Goal: Entertainment & Leisure: Consume media (video, audio)

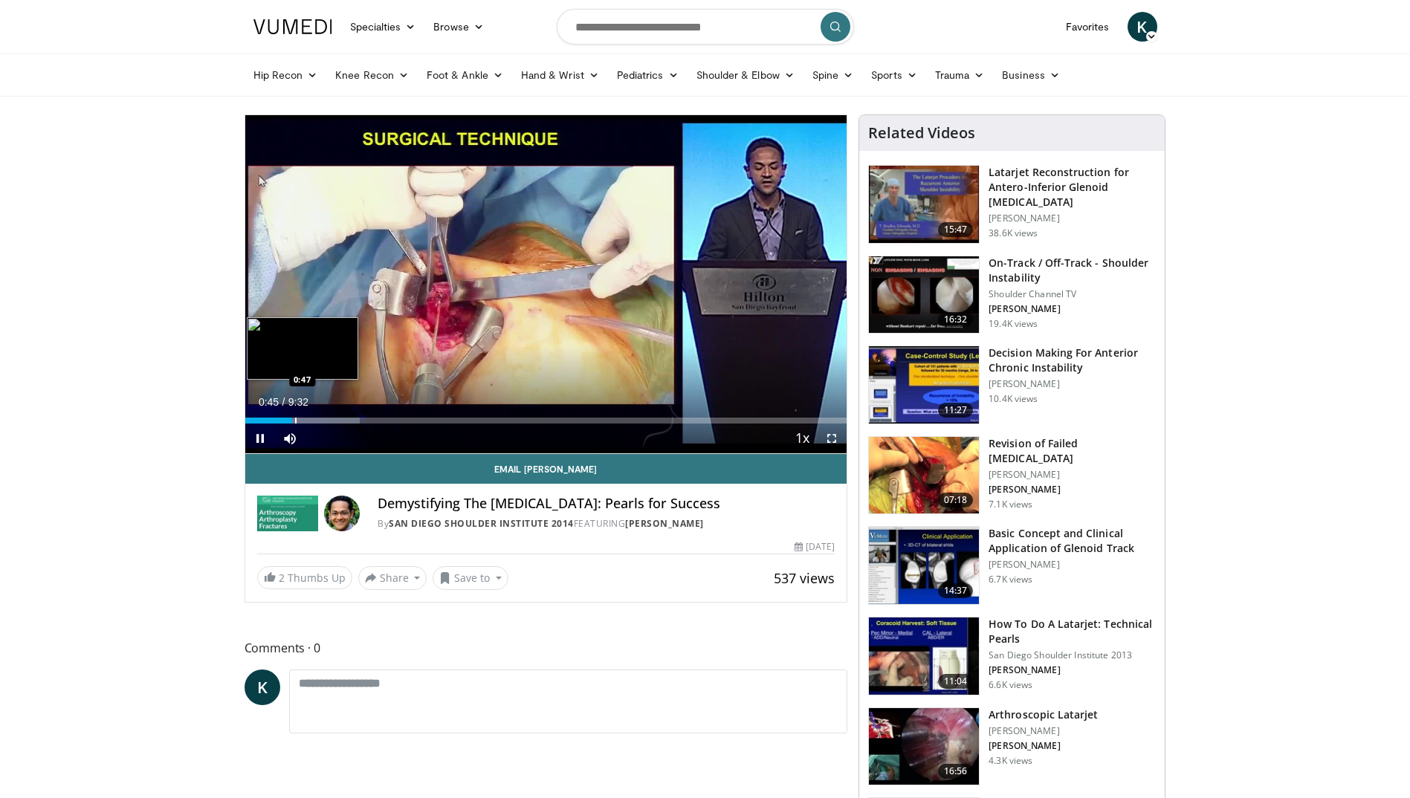
click at [295, 419] on div "Progress Bar" at bounding box center [295, 421] width 1 height 6
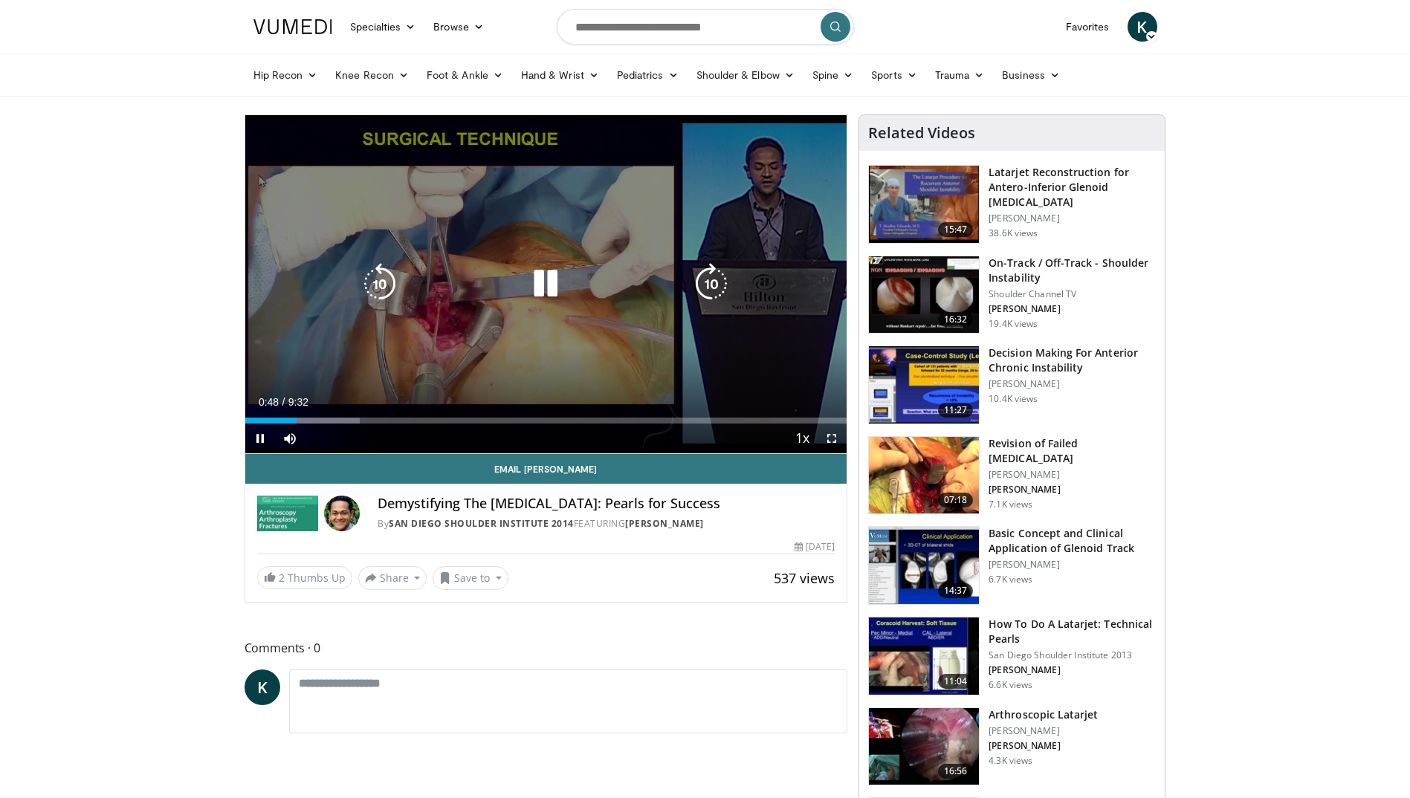
click at [0, 0] on div "Progress Bar" at bounding box center [0, 0] width 0 height 0
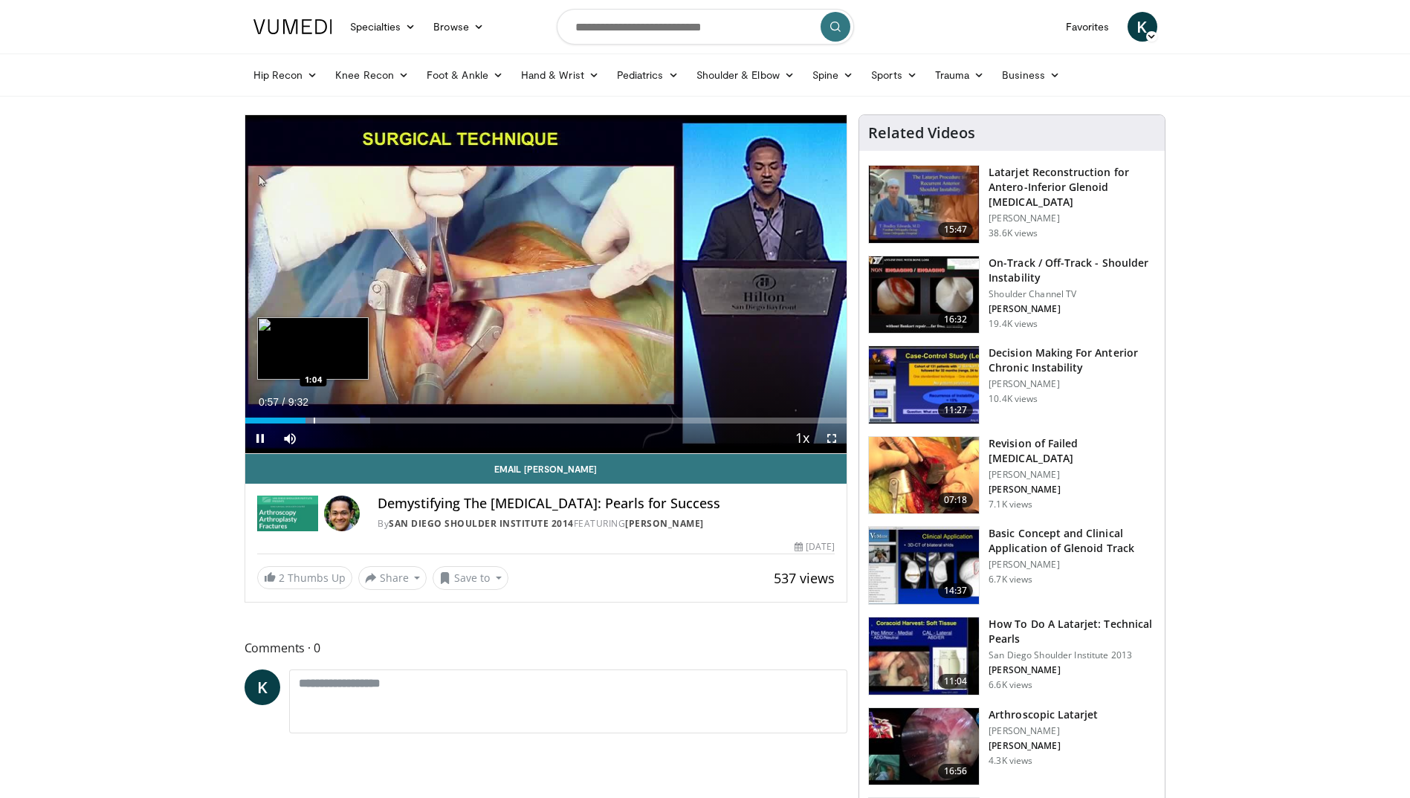
click at [314, 420] on div "Progress Bar" at bounding box center [314, 421] width 1 height 6
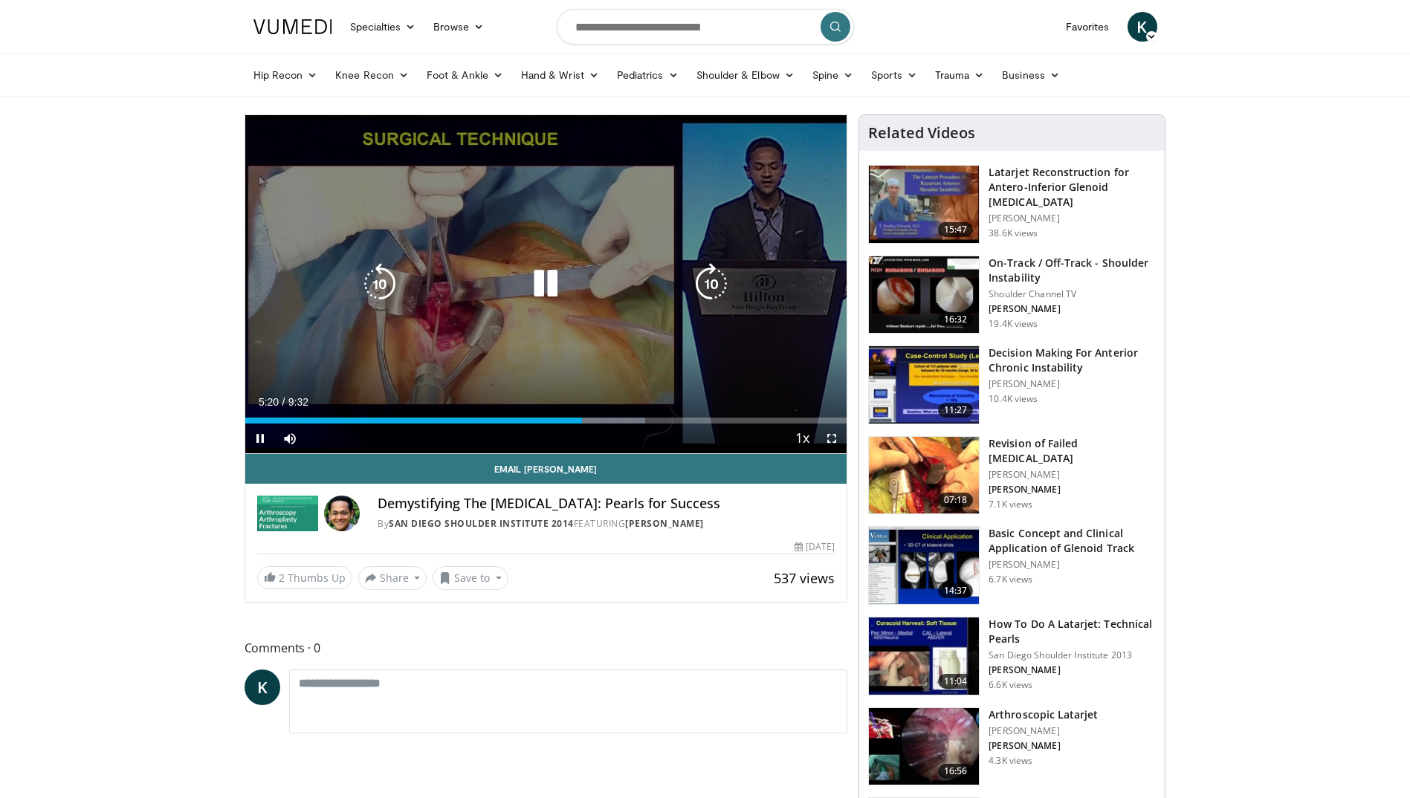
click at [432, 268] on div "10 seconds Tap to unmute" at bounding box center [546, 284] width 602 height 338
